Goal: Transaction & Acquisition: Purchase product/service

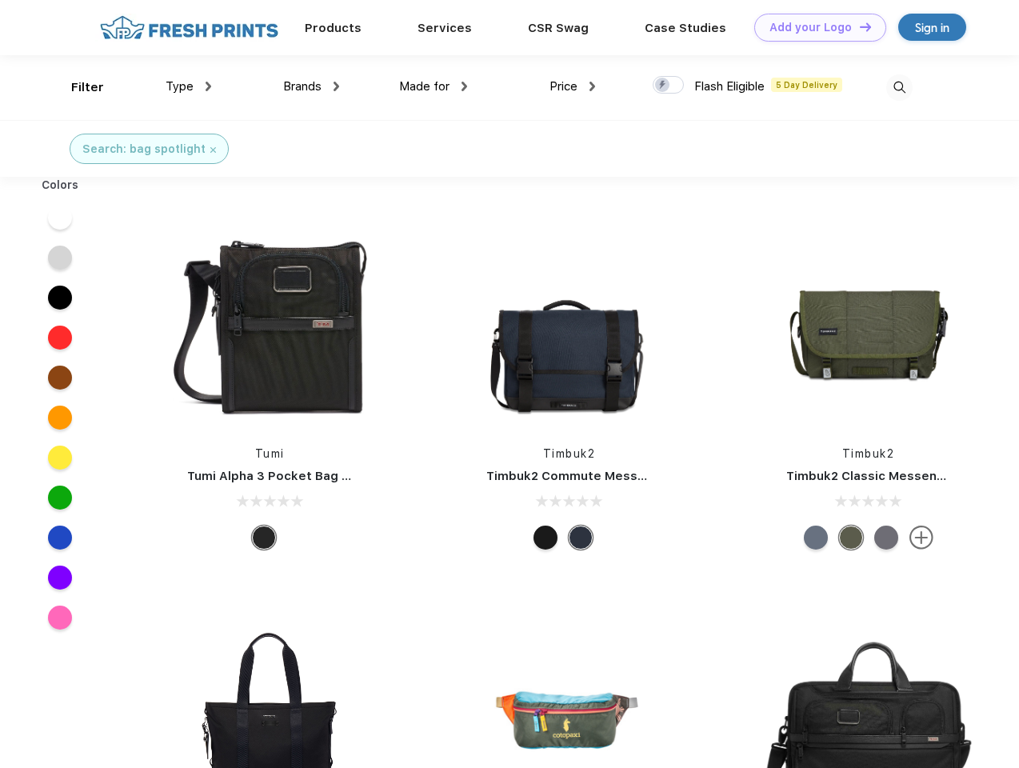
scroll to position [1, 0]
click at [814, 27] on link "Add your Logo Design Tool" at bounding box center [820, 28] width 132 height 28
click at [0, 0] on div "Design Tool" at bounding box center [0, 0] width 0 height 0
click at [858, 26] on link "Add your Logo Design Tool" at bounding box center [820, 28] width 132 height 28
click at [77, 87] on div "Filter" at bounding box center [87, 87] width 33 height 18
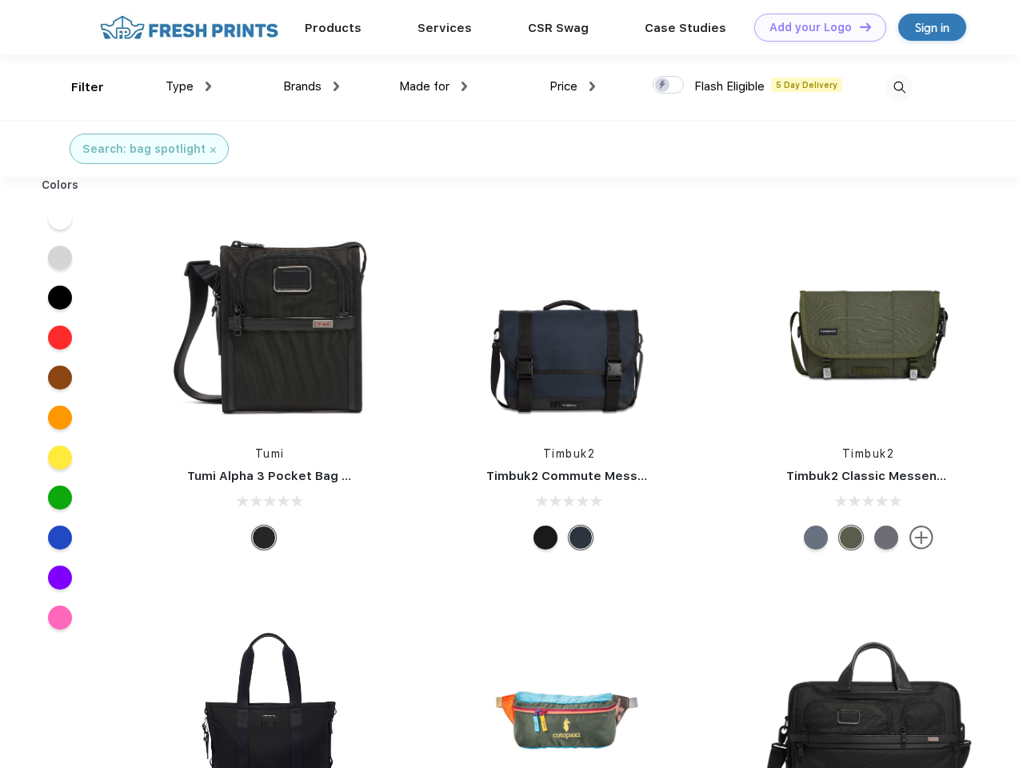
click at [189, 86] on span "Type" at bounding box center [180, 86] width 28 height 14
click at [311, 86] on span "Brands" at bounding box center [302, 86] width 38 height 14
click at [434, 86] on span "Made for" at bounding box center [424, 86] width 50 height 14
click at [573, 86] on span "Price" at bounding box center [564, 86] width 28 height 14
click at [669, 86] on div at bounding box center [668, 85] width 31 height 18
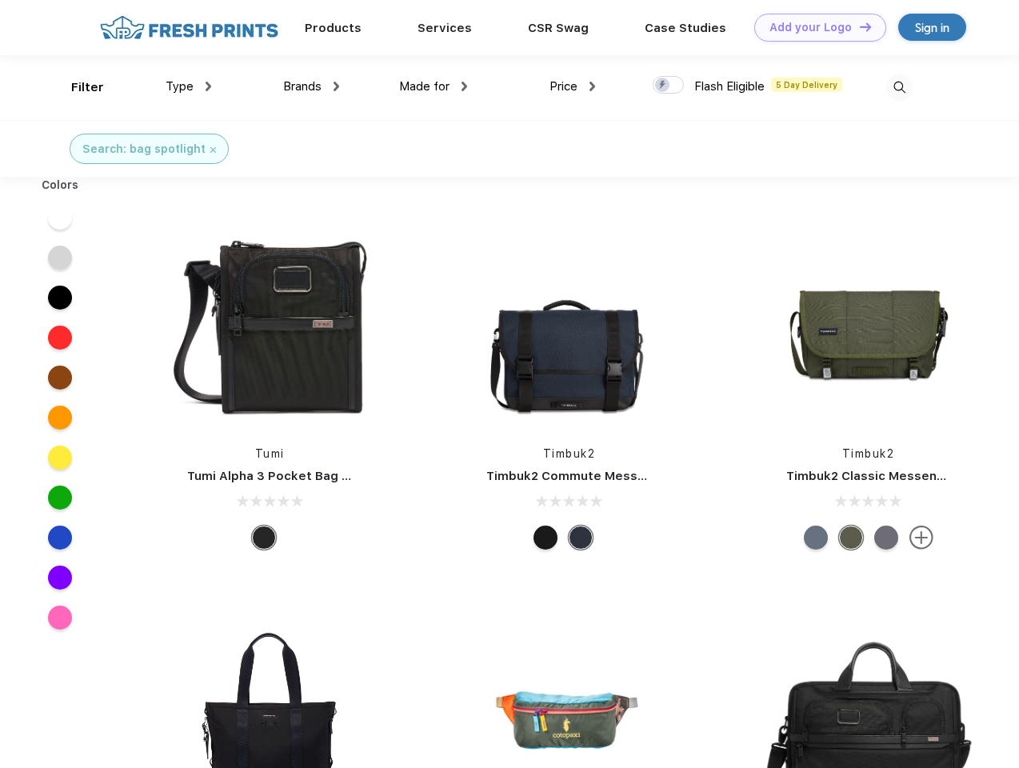
click at [663, 86] on input "checkbox" at bounding box center [658, 80] width 10 height 10
click at [899, 87] on img at bounding box center [899, 87] width 26 height 26
